Goal: Transaction & Acquisition: Purchase product/service

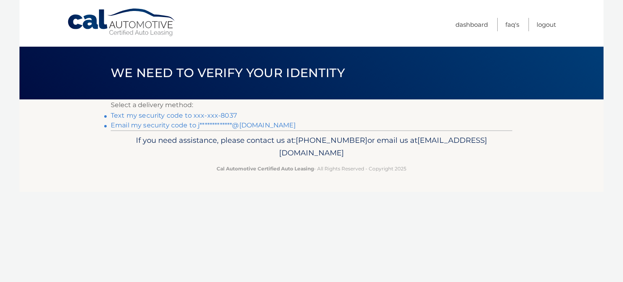
click at [213, 115] on link "Text my security code to xxx-xxx-8037" at bounding box center [174, 116] width 126 height 8
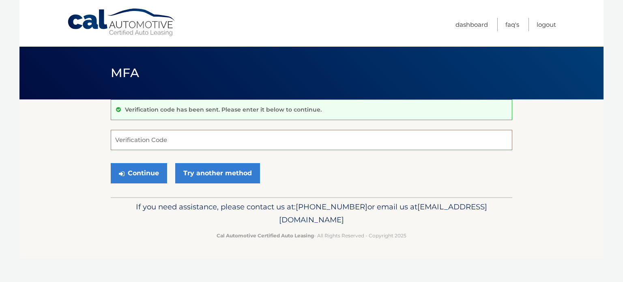
click at [178, 138] on input "Verification Code" at bounding box center [312, 140] width 402 height 20
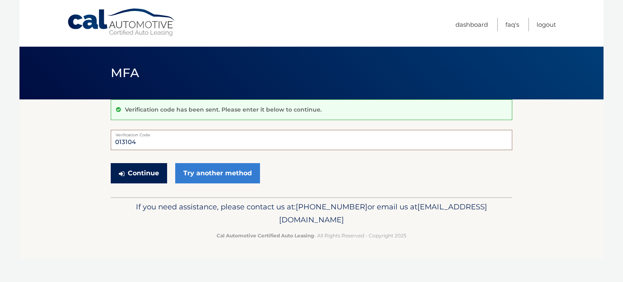
type input "013104"
click at [153, 170] on button "Continue" at bounding box center [139, 173] width 56 height 20
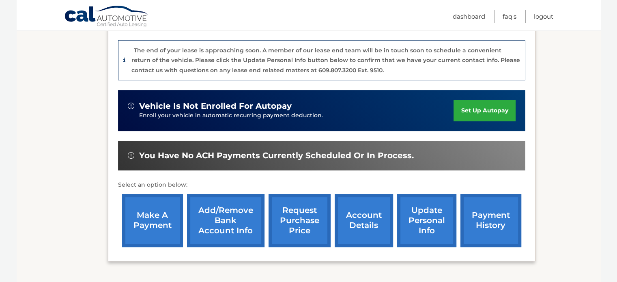
scroll to position [210, 0]
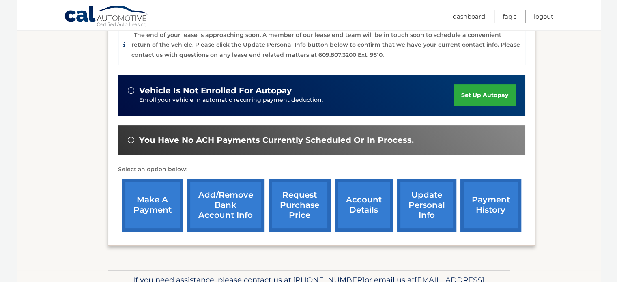
click at [163, 206] on link "make a payment" at bounding box center [152, 204] width 61 height 53
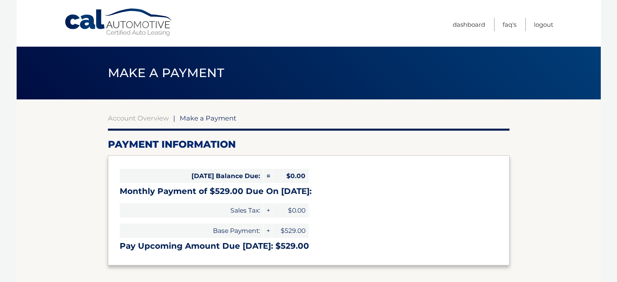
select select "NTI4ZjFmMTUtODFjMy00NjZkLWJiYjAtZGI1NDcxMzVkZmVj"
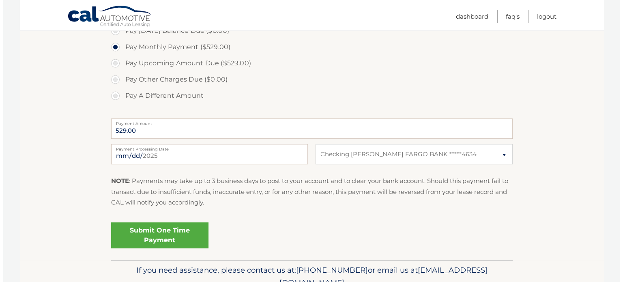
scroll to position [261, 0]
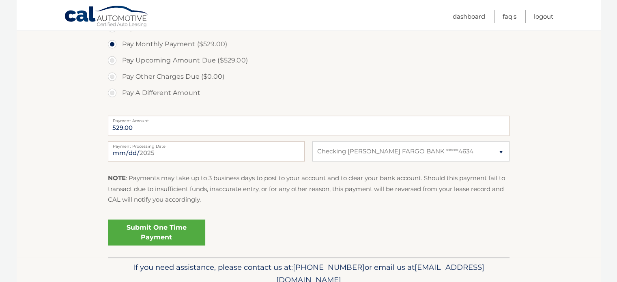
click at [157, 236] on link "Submit One Time Payment" at bounding box center [156, 232] width 97 height 26
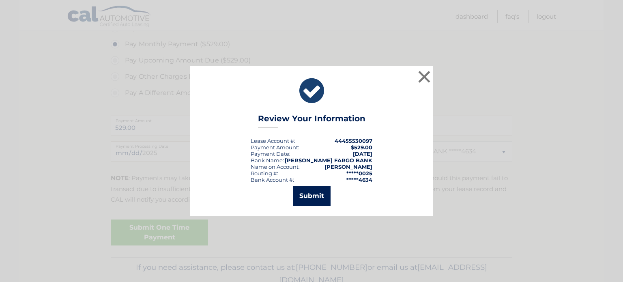
click at [299, 190] on button "Submit" at bounding box center [312, 195] width 38 height 19
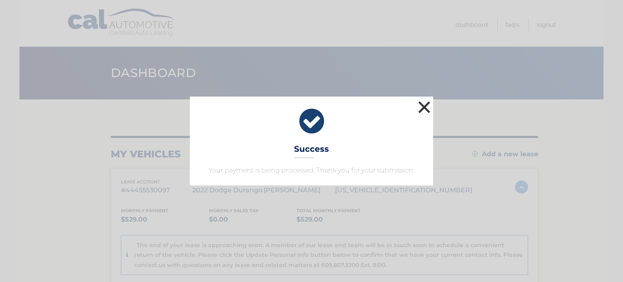
click at [427, 108] on button "×" at bounding box center [424, 107] width 16 height 16
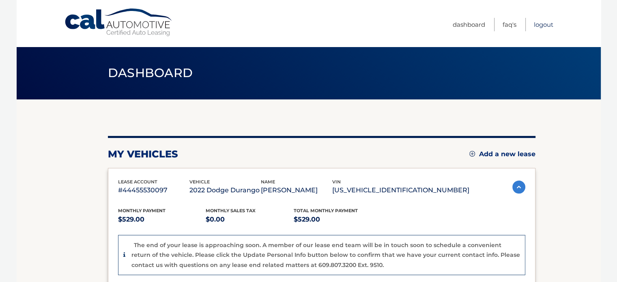
click at [542, 26] on link "Logout" at bounding box center [543, 24] width 19 height 13
